Goal: Task Accomplishment & Management: Use online tool/utility

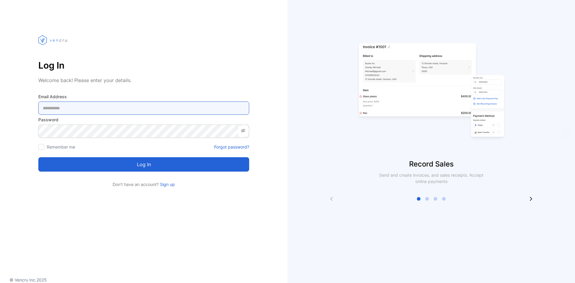
click at [142, 112] on Address-inputemail "email" at bounding box center [143, 107] width 211 height 13
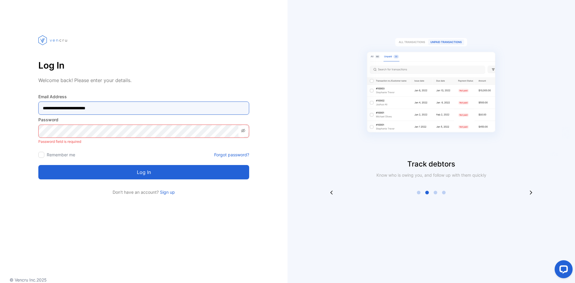
type Address-inputemail "**********"
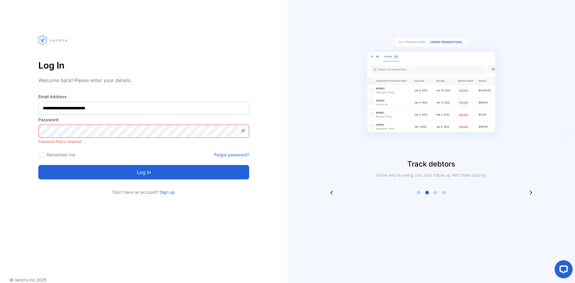
click at [409, 16] on div "Track debtors Know who is owing you, and follow up with them quickly" at bounding box center [430, 141] width 287 height 283
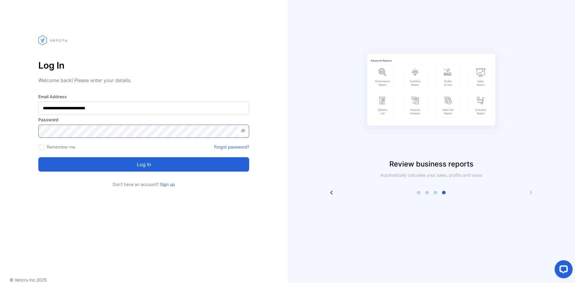
click at [38, 157] on button "Log in" at bounding box center [143, 164] width 211 height 14
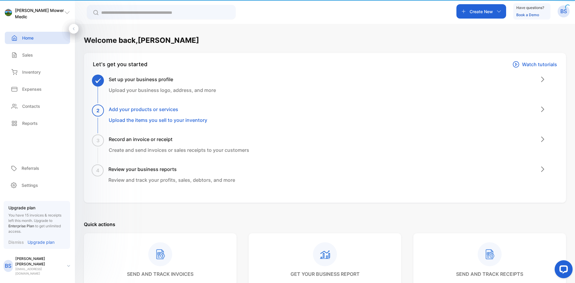
click at [41, 144] on aside "Shaffer's Mower Medic Home Home Sales Sales Inventory Inventory Expenses Expens…" at bounding box center [37, 141] width 75 height 283
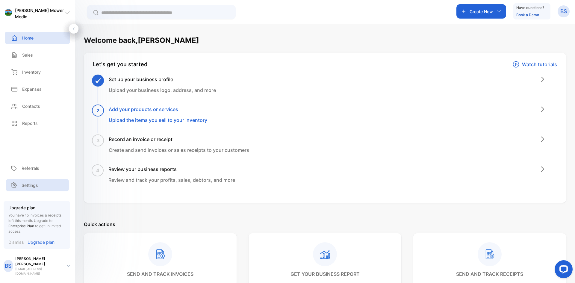
drag, startPoint x: 216, startPoint y: 1, endPoint x: 30, endPoint y: 192, distance: 267.0
click at [30, 188] on p "Settings" at bounding box center [30, 185] width 16 height 6
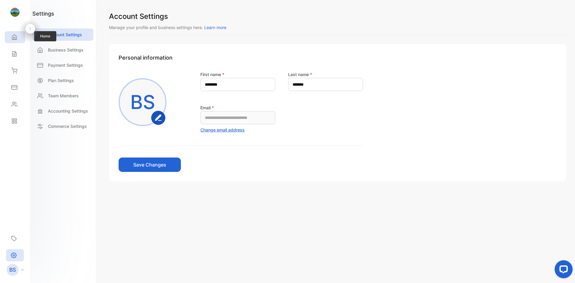
click at [14, 38] on icon at bounding box center [14, 37] width 4 height 5
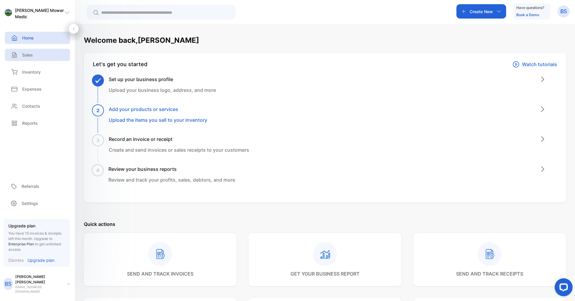
drag, startPoint x: 15, startPoint y: 60, endPoint x: 17, endPoint y: 57, distance: 3.4
click at [16, 59] on div "Sales" at bounding box center [37, 55] width 65 height 12
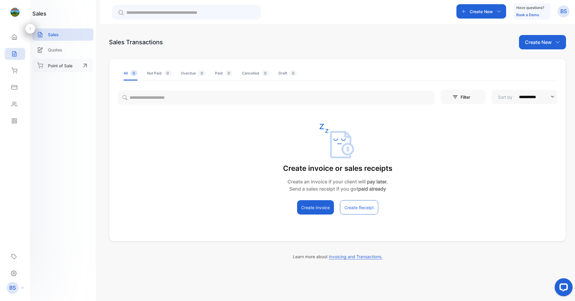
click at [49, 63] on p "Point of Sale" at bounding box center [60, 66] width 25 height 6
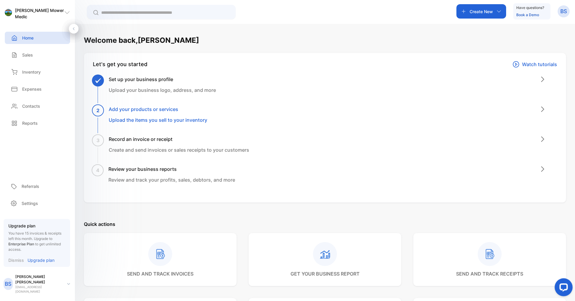
click at [278, 7] on p "BS" at bounding box center [563, 11] width 7 height 8
click at [278, 37] on div "Welcome back, Benjamin" at bounding box center [325, 40] width 482 height 11
click at [278, 16] on div "Create New" at bounding box center [481, 11] width 50 height 14
click at [278, 77] on p "Vendor" at bounding box center [481, 73] width 20 height 7
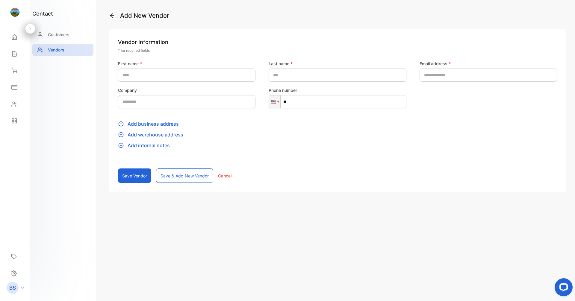
click at [114, 13] on icon at bounding box center [112, 16] width 6 height 6
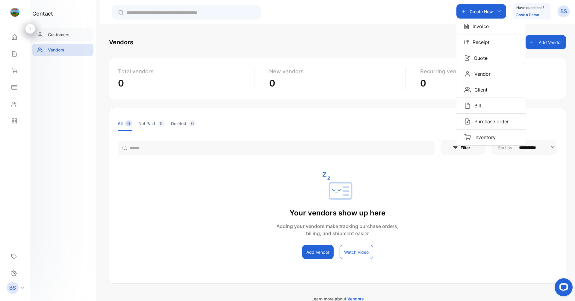
click at [63, 31] on p "Customers" at bounding box center [59, 34] width 22 height 6
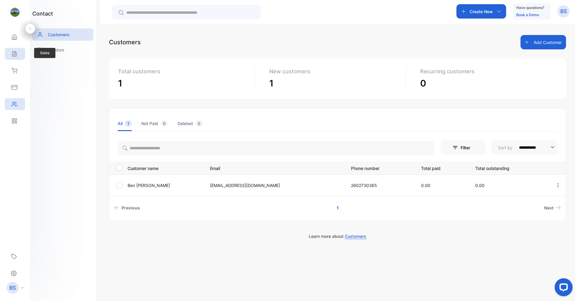
click at [11, 51] on div "Sales" at bounding box center [14, 54] width 8 height 6
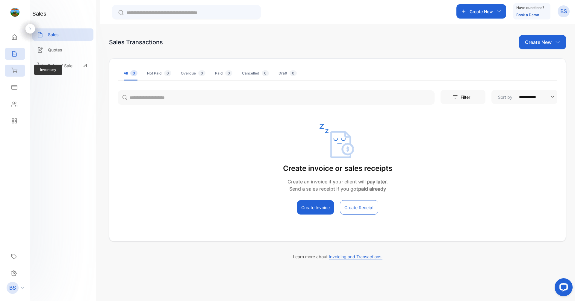
click at [12, 74] on div "Inventory" at bounding box center [15, 71] width 20 height 12
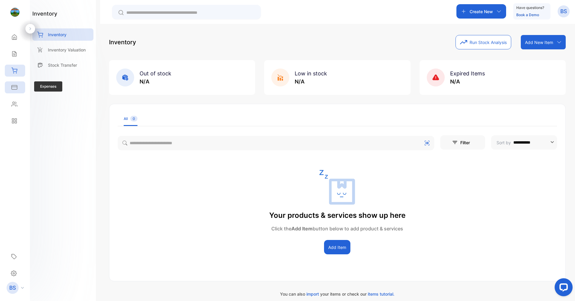
click at [14, 90] on icon at bounding box center [14, 87] width 6 height 6
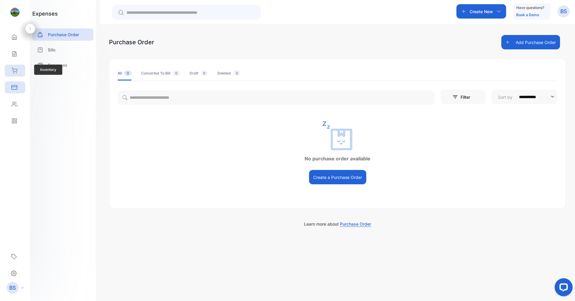
click at [15, 71] on icon at bounding box center [14, 71] width 6 height 6
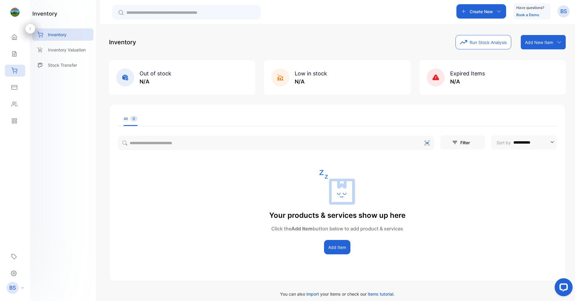
click at [278, 249] on button "Add Item" at bounding box center [337, 247] width 26 height 14
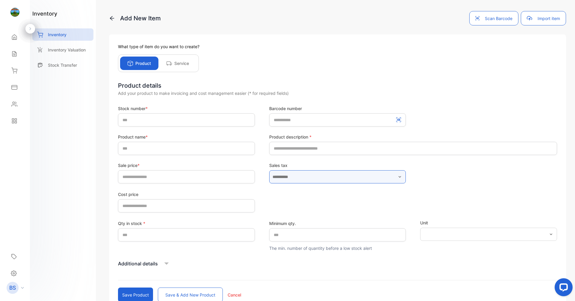
click at [278, 178] on input "text" at bounding box center [337, 176] width 137 height 13
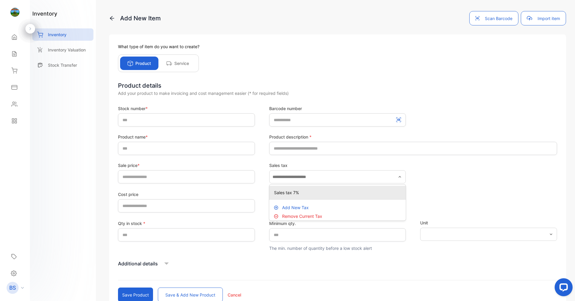
click at [278, 193] on p "Sales tax 7%" at bounding box center [339, 193] width 130 height 6
type input "**********"
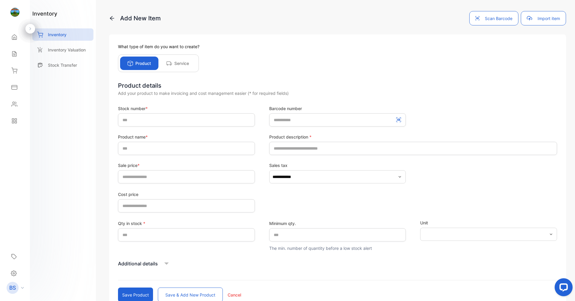
click at [278, 165] on label "Sales tax" at bounding box center [337, 165] width 137 height 6
click at [241, 94] on div "Add your product to make invoicing and cost management easier (* for required f…" at bounding box center [337, 93] width 439 height 6
click at [156, 261] on p "Additional details" at bounding box center [138, 263] width 40 height 7
click at [65, 55] on div "Inventory Valuation" at bounding box center [62, 50] width 61 height 12
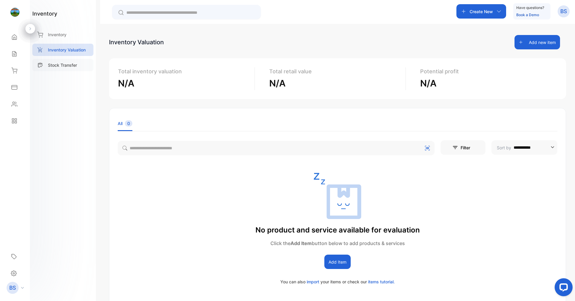
click at [66, 64] on p "Stock Transfer" at bounding box center [62, 65] width 29 height 6
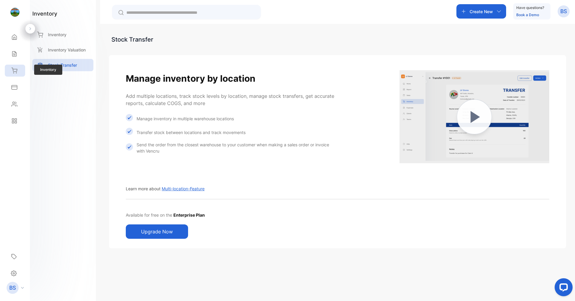
click at [16, 73] on icon at bounding box center [14, 71] width 6 height 6
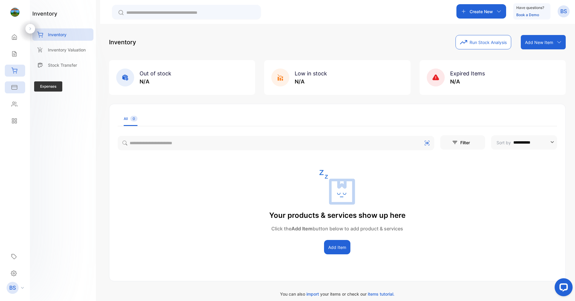
click at [16, 89] on icon at bounding box center [14, 87] width 6 height 6
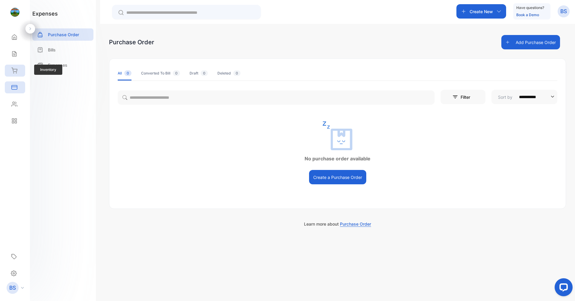
click at [13, 72] on icon at bounding box center [14, 71] width 6 height 6
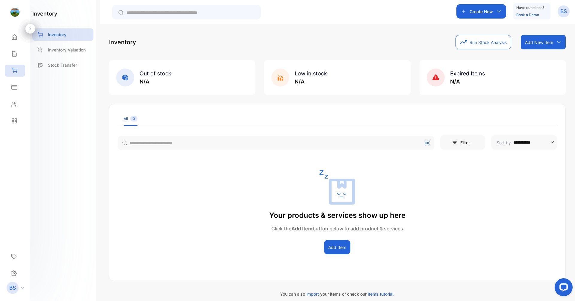
click at [278, 40] on div "Add New Item" at bounding box center [543, 42] width 45 height 14
click at [278, 69] on div "Import item" at bounding box center [543, 67] width 43 height 12
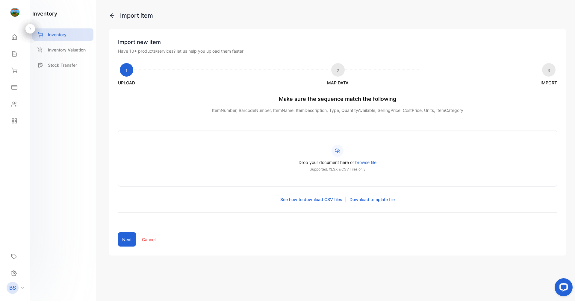
click at [278, 162] on span "browse file" at bounding box center [365, 162] width 21 height 5
click at [0, 0] on input "Drop your document here or browse file Supported: XLSX & CSV Files only" at bounding box center [0, 0] width 0 height 0
click at [278, 201] on link "Download template file" at bounding box center [371, 199] width 45 height 6
click at [110, 13] on icon at bounding box center [112, 16] width 6 height 6
